Goal: Find contact information: Find contact information

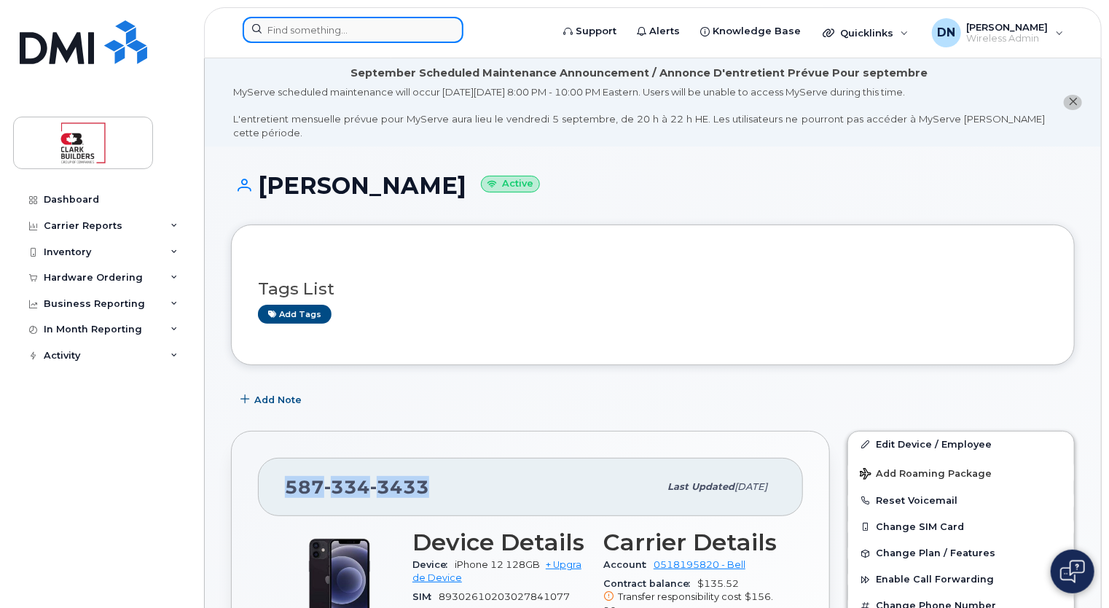
click at [372, 34] on input at bounding box center [353, 30] width 221 height 26
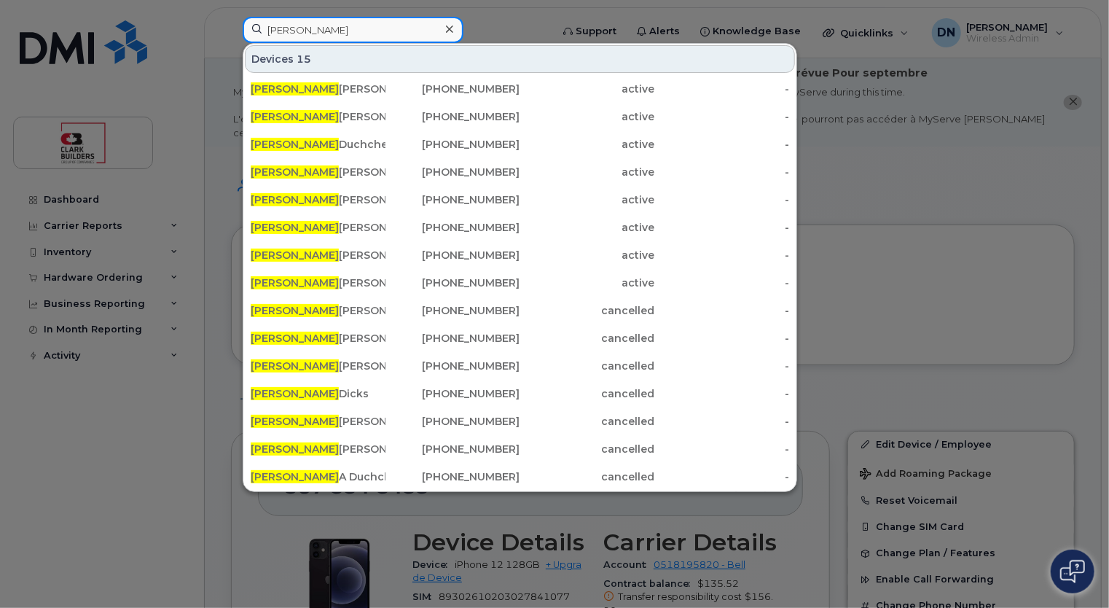
click at [355, 19] on input "michael" at bounding box center [353, 30] width 221 height 26
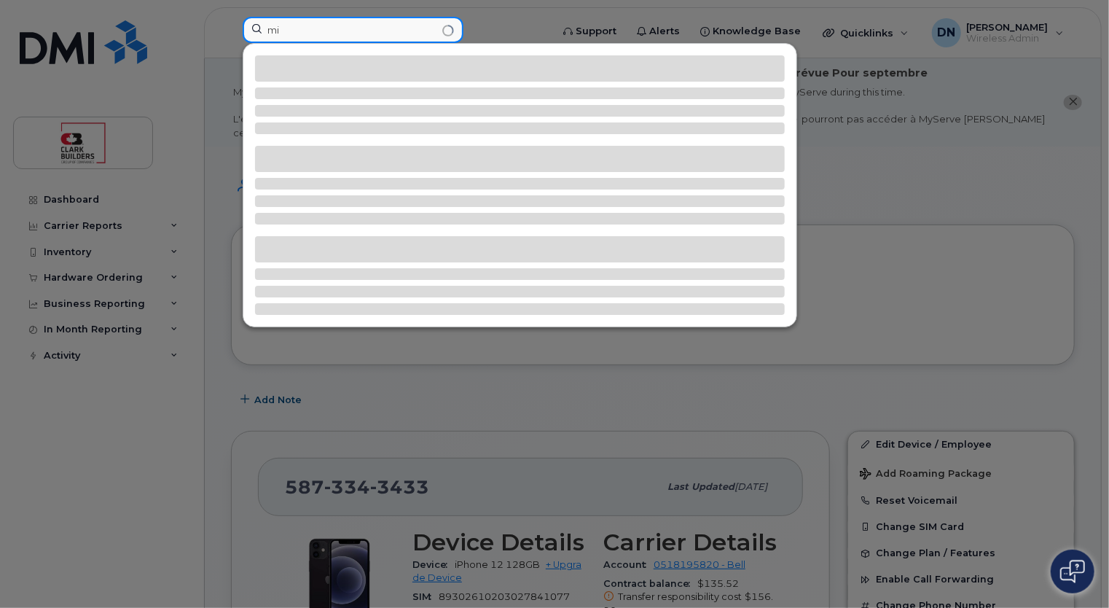
type input "m"
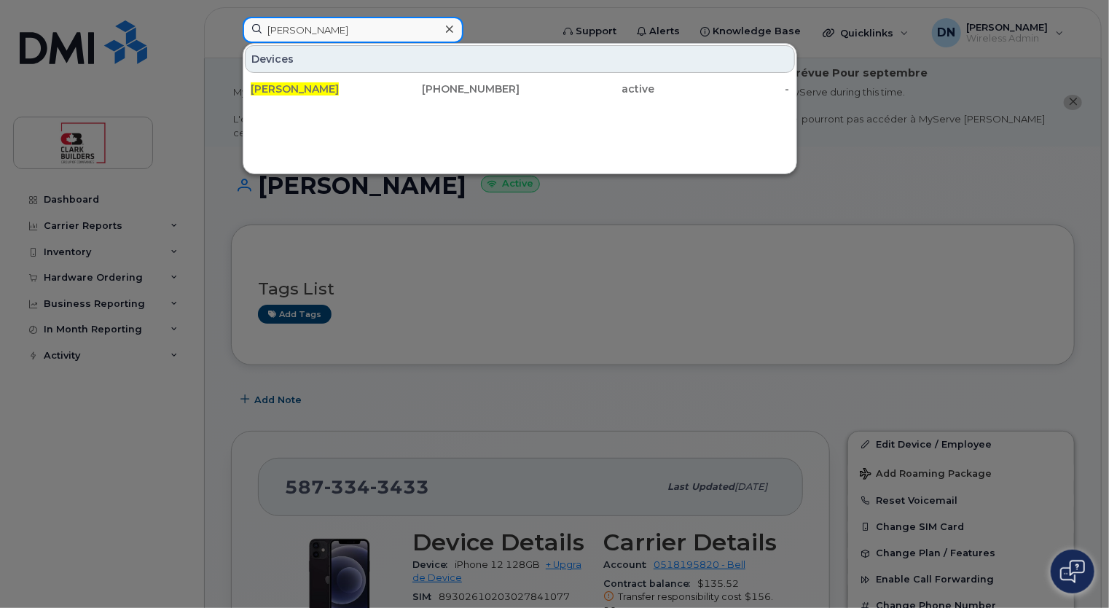
type input "daniel londres"
click at [340, 101] on div "Daniel Londres 780-271-2941 active -" at bounding box center [519, 88] width 553 height 29
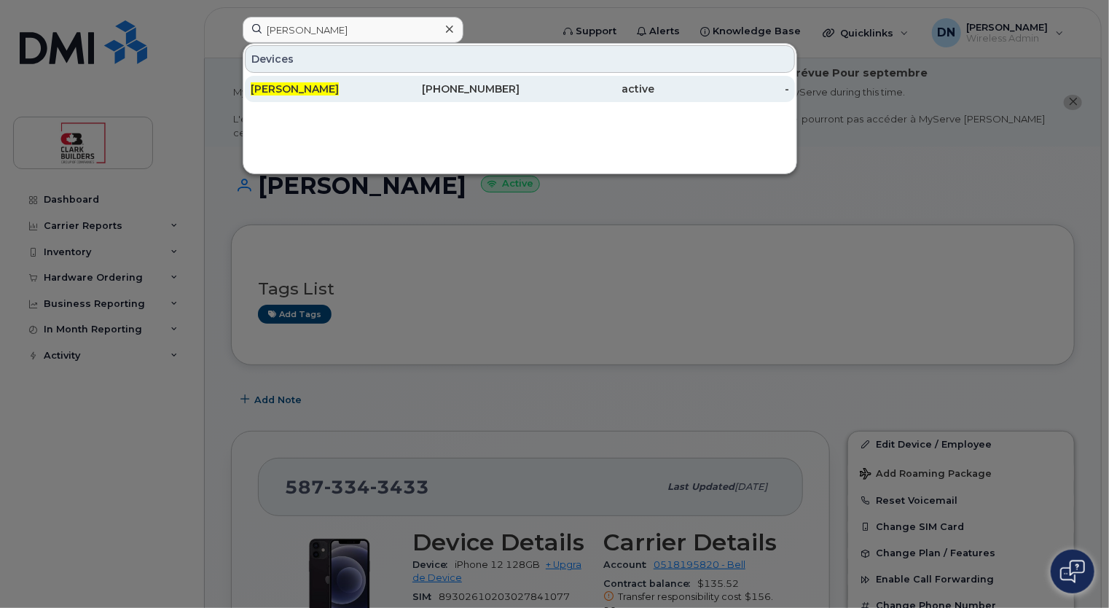
click at [334, 92] on div "Daniel Londres" at bounding box center [318, 89] width 135 height 15
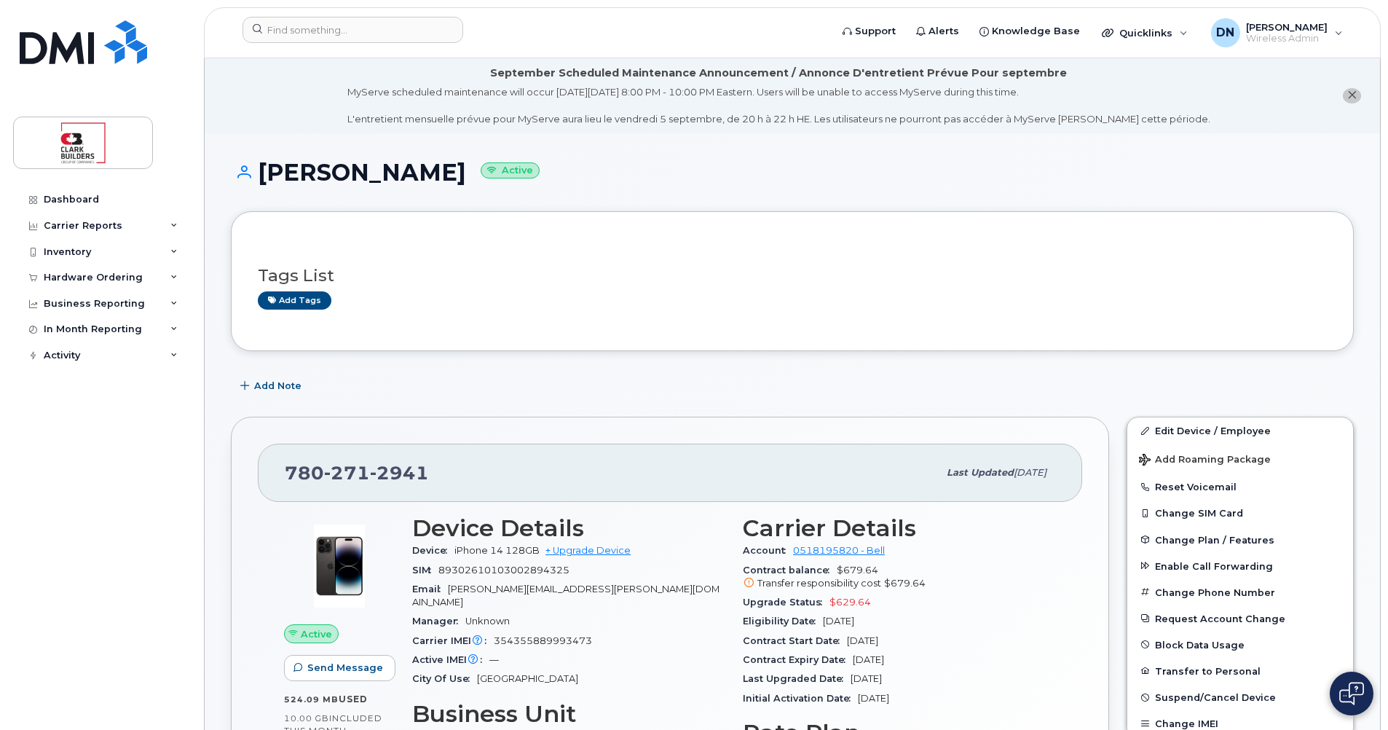
click at [610, 484] on div "[PHONE_NUMBER]" at bounding box center [611, 472] width 653 height 31
click at [757, 374] on div "Add Note" at bounding box center [792, 386] width 1123 height 26
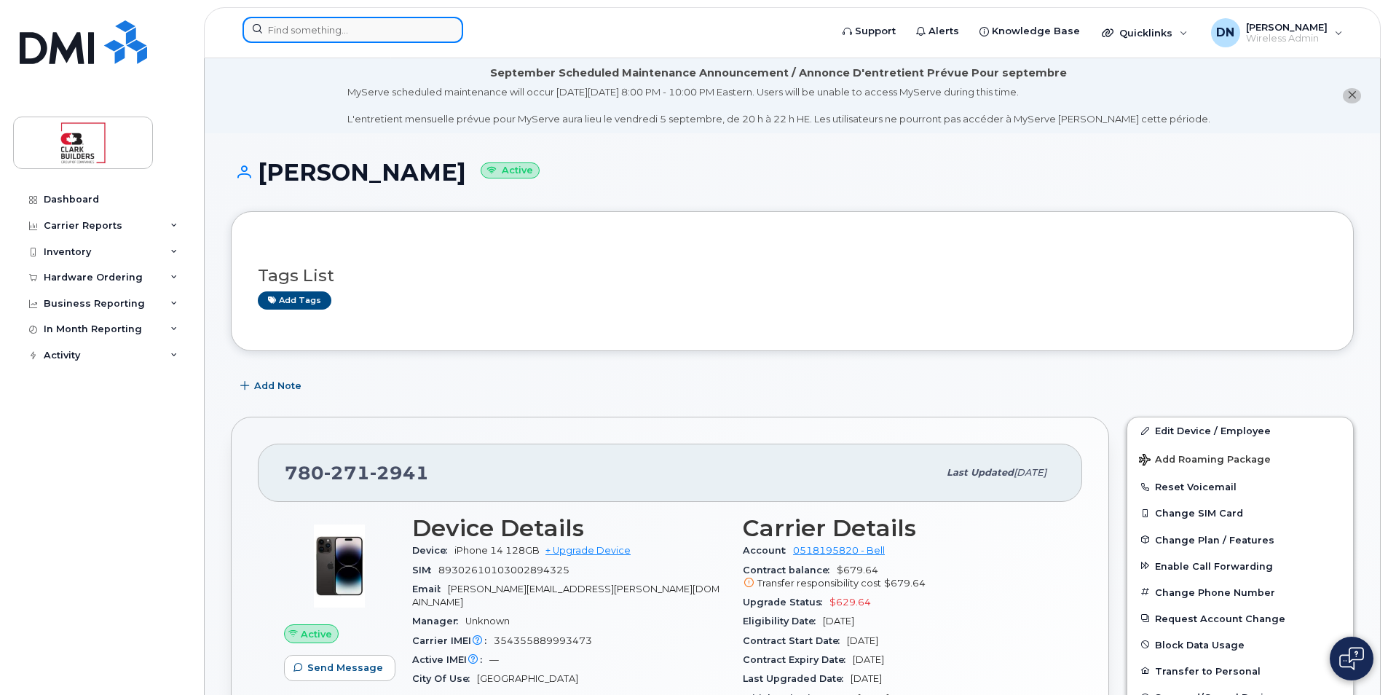
click at [414, 26] on input at bounding box center [353, 30] width 221 height 26
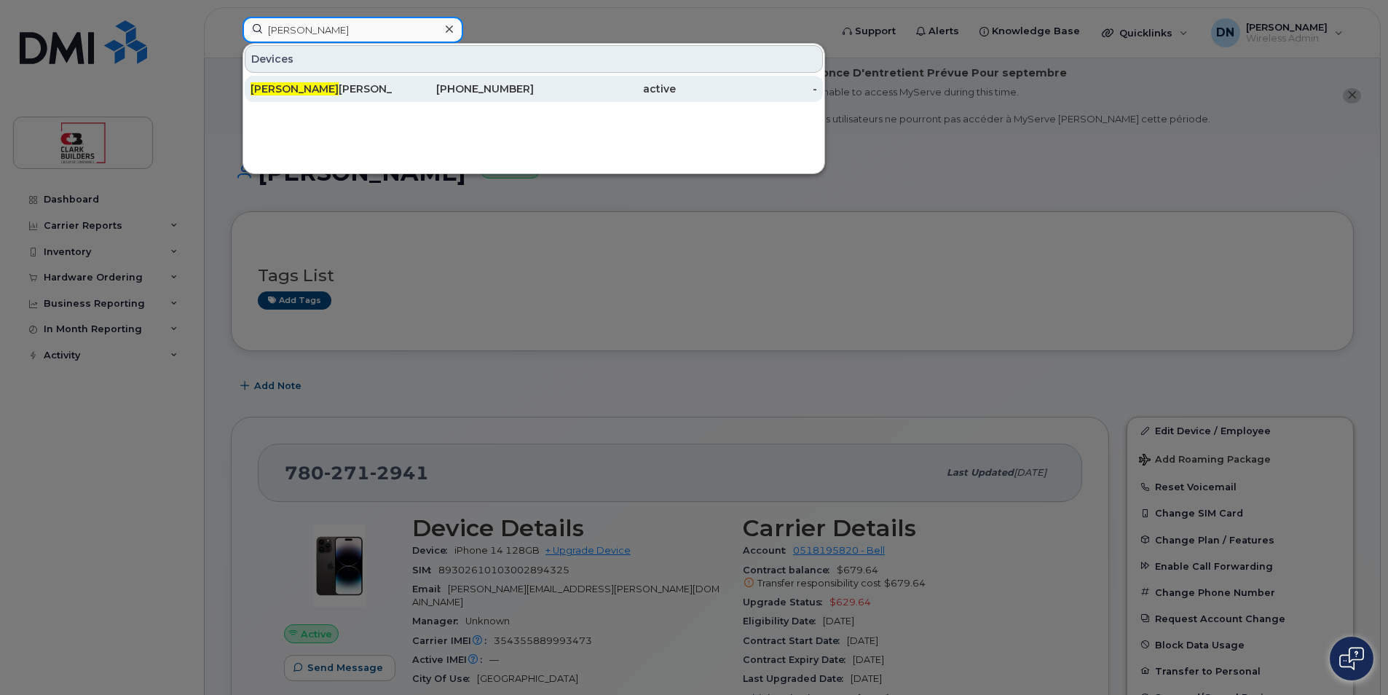
type input "navdeep"
click at [336, 93] on div "Navdeep Sekhon" at bounding box center [322, 89] width 142 height 15
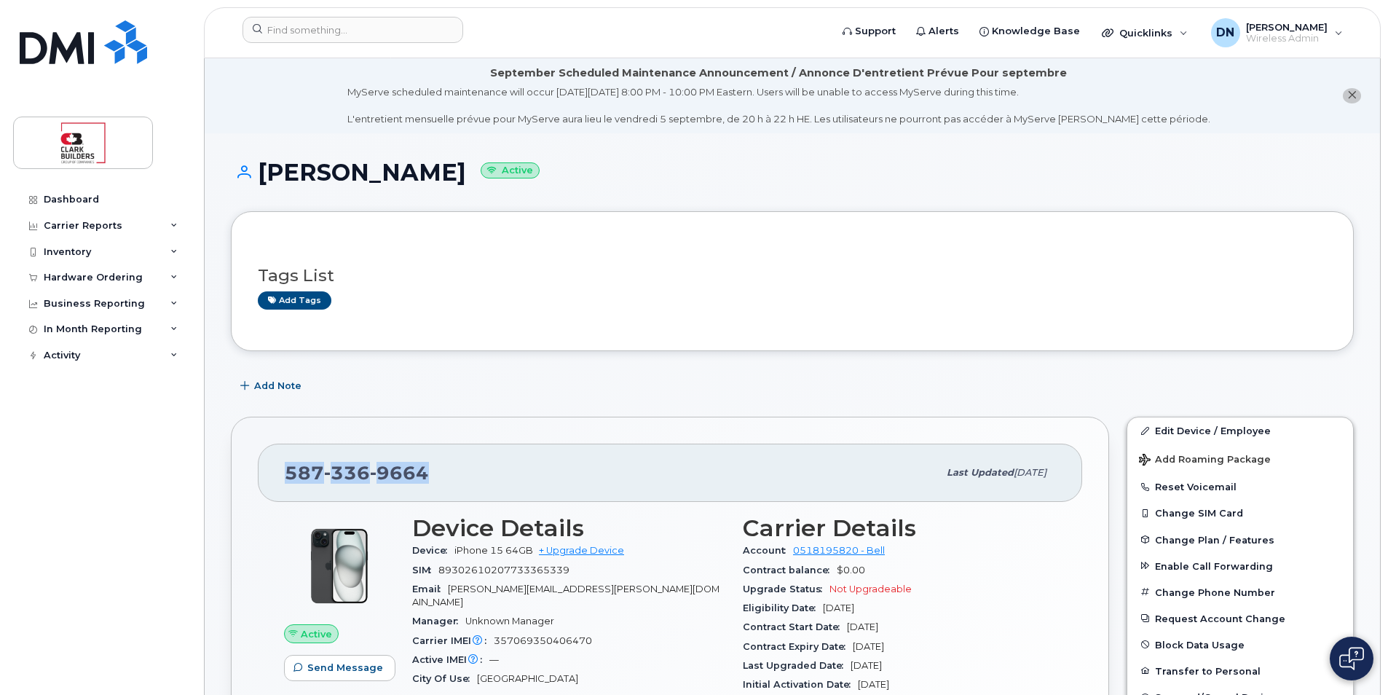
drag, startPoint x: 288, startPoint y: 477, endPoint x: 444, endPoint y: 476, distance: 156.6
click at [444, 476] on div "[PHONE_NUMBER]" at bounding box center [611, 472] width 653 height 31
copy span "[PHONE_NUMBER]"
